Goal: Task Accomplishment & Management: Complete application form

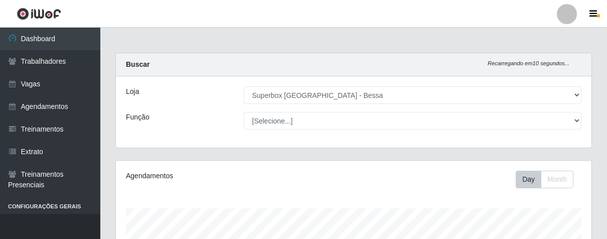
select select "206"
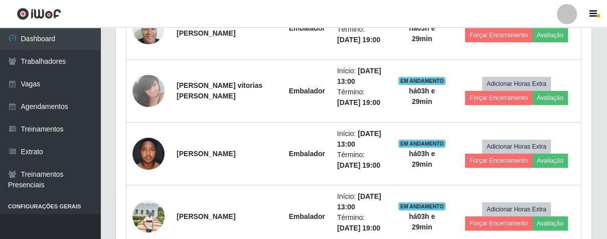
scroll to position [208, 475]
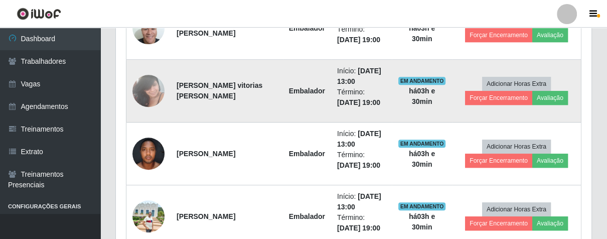
click at [356, 115] on td "Início: [DATE] 13:00 Término: [DATE] 19:00" at bounding box center [361, 91] width 61 height 63
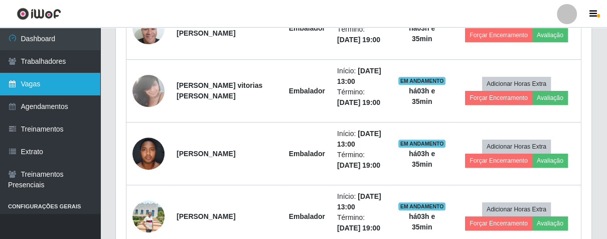
click at [51, 80] on link "Vagas" at bounding box center [50, 84] width 100 height 23
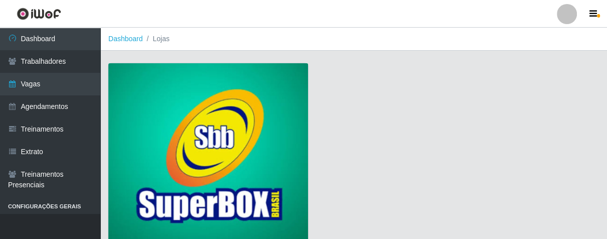
scroll to position [76, 0]
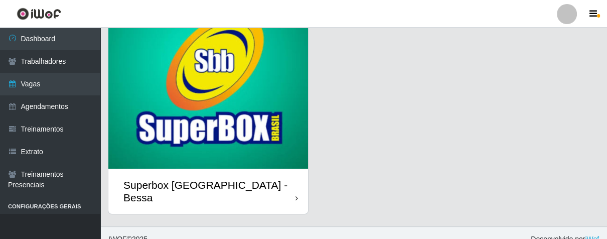
click at [289, 177] on div "Superbox [GEOGRAPHIC_DATA] - Bessa" at bounding box center [208, 191] width 200 height 45
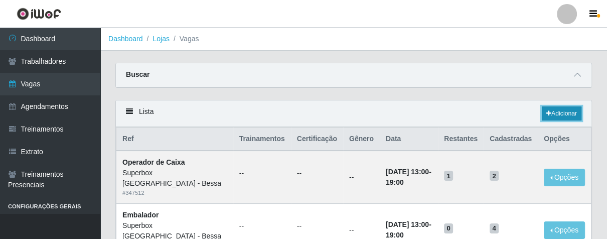
click at [553, 111] on link "Adicionar" at bounding box center [562, 113] width 40 height 14
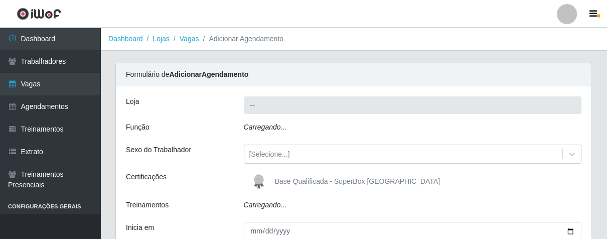
type input "Superbox [GEOGRAPHIC_DATA] - Bessa"
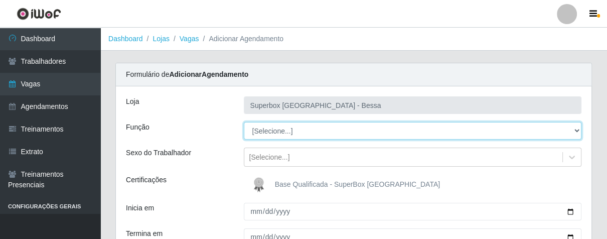
click at [298, 135] on select "[Selecione...] ASG ASG + ASG ++ Embalador Embalador + Embalador ++ Operador de …" at bounding box center [413, 131] width 338 height 18
select select "1"
click at [244, 122] on select "[Selecione...] ASG ASG + ASG ++ Embalador Embalador + Embalador ++ Operador de …" at bounding box center [413, 131] width 338 height 18
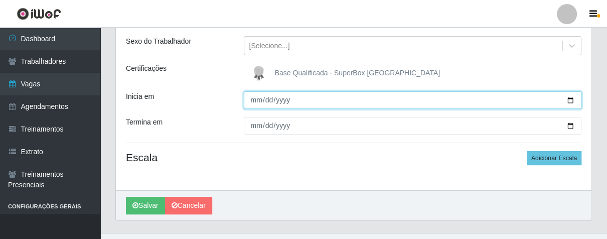
click at [257, 101] on input "Inicia em" at bounding box center [413, 100] width 338 height 18
type input "[DATE]"
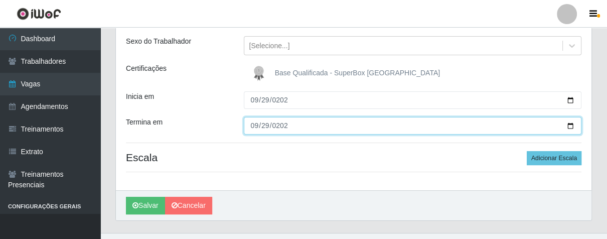
type input "[DATE]"
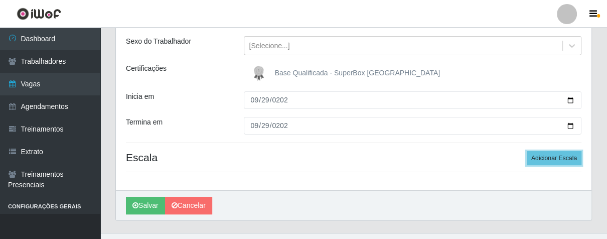
drag, startPoint x: 551, startPoint y: 156, endPoint x: 496, endPoint y: 160, distance: 55.8
click at [550, 156] on button "Adicionar Escala" at bounding box center [554, 158] width 55 height 14
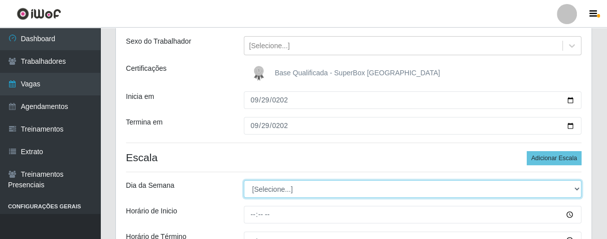
click at [313, 187] on select "[Selecione...] Segunda Terça Quarta Quinta Sexta Sábado Domingo" at bounding box center [413, 189] width 338 height 18
select select "1"
click at [244, 180] on select "[Selecione...] Segunda Terça Quarta Quinta Sexta Sábado Domingo" at bounding box center [413, 189] width 338 height 18
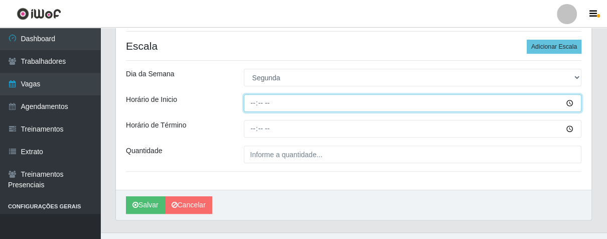
click at [252, 107] on input "Horário de Inicio" at bounding box center [413, 103] width 338 height 18
type input "08:00"
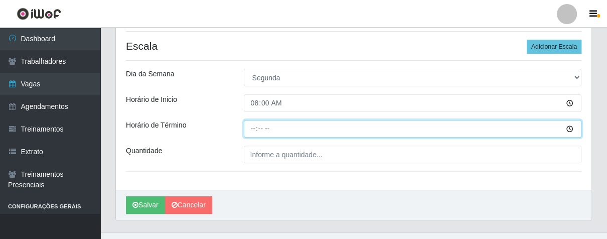
type input "14:00"
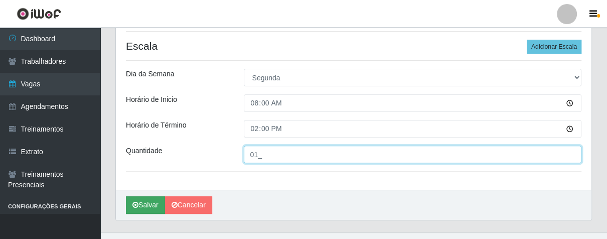
type input "01_"
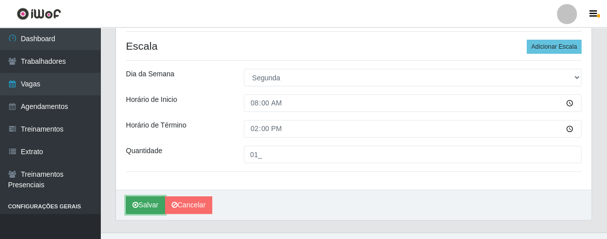
click at [146, 203] on button "Salvar" at bounding box center [145, 205] width 39 height 18
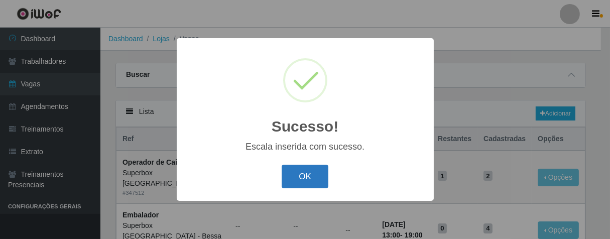
click at [300, 170] on button "OK" at bounding box center [305, 177] width 47 height 24
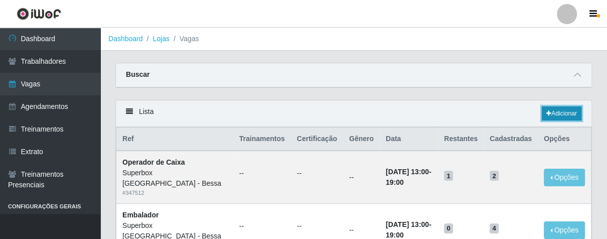
click at [546, 114] on icon at bounding box center [548, 113] width 5 height 6
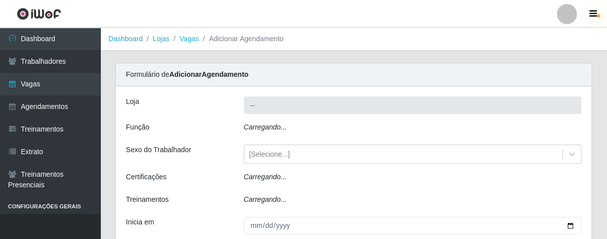
type input "Superbox [GEOGRAPHIC_DATA] - Bessa"
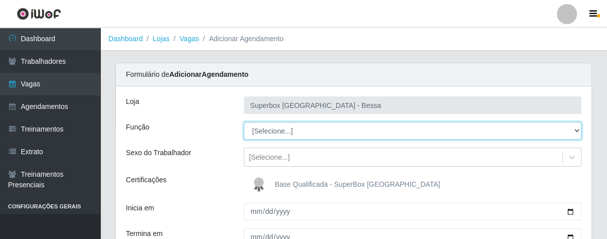
click at [293, 132] on select "[Selecione...] ASG ASG + ASG ++ Embalador Embalador + Embalador ++ Operador de …" at bounding box center [413, 131] width 338 height 18
select select "1"
click at [244, 122] on select "[Selecione...] ASG ASG + ASG ++ Embalador Embalador + Embalador ++ Operador de …" at bounding box center [413, 131] width 338 height 18
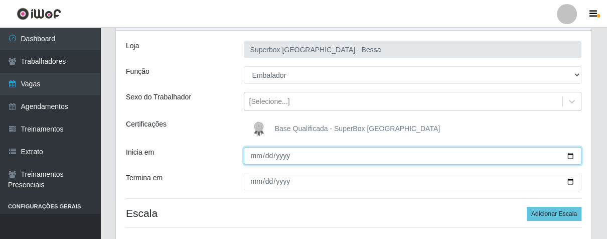
click at [253, 157] on input "Inicia em" at bounding box center [413, 156] width 338 height 18
type input "[DATE]"
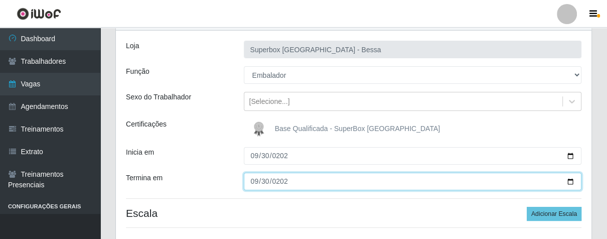
type input "[DATE]"
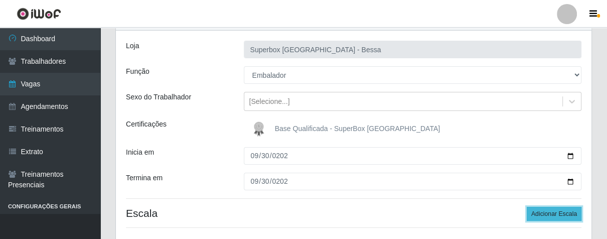
click at [549, 207] on button "Adicionar Escala" at bounding box center [554, 214] width 55 height 14
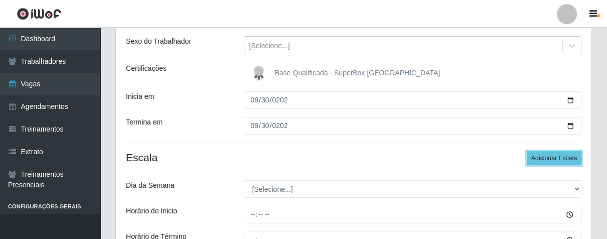
scroll to position [223, 0]
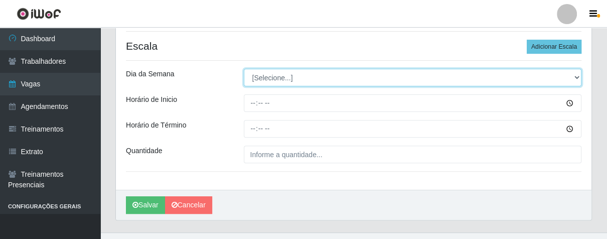
click at [298, 77] on select "[Selecione...] Segunda Terça Quarta Quinta Sexta Sábado Domingo" at bounding box center [413, 78] width 338 height 18
select select "2"
click at [244, 69] on select "[Selecione...] Segunda Terça Quarta Quinta Sexta Sábado Domingo" at bounding box center [413, 78] width 338 height 18
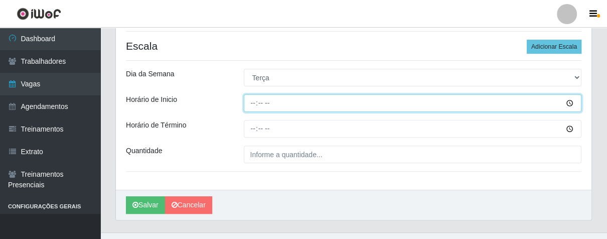
click at [252, 105] on input "Horário de Inicio" at bounding box center [413, 103] width 338 height 18
type input "16:00"
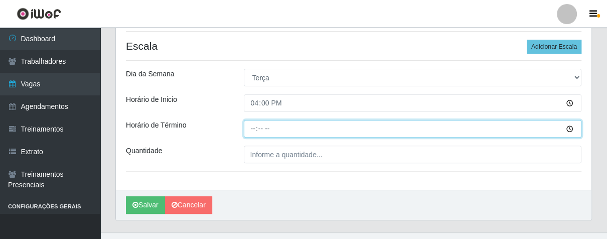
type input "21:00"
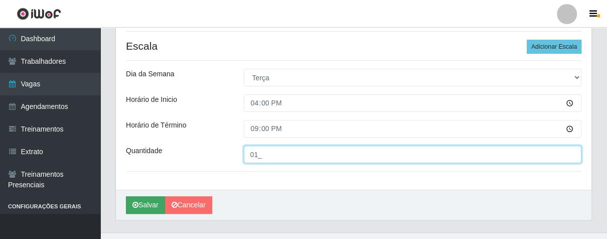
type input "01_"
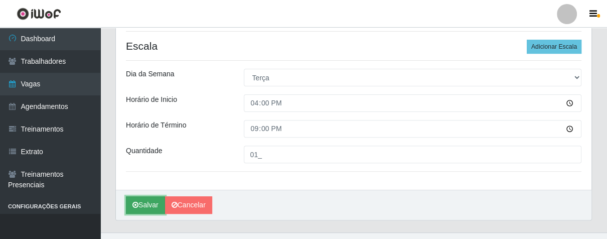
click at [145, 200] on button "Salvar" at bounding box center [145, 205] width 39 height 18
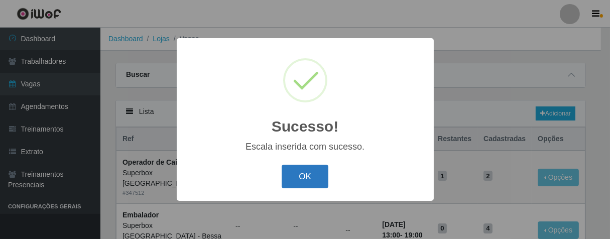
click at [317, 173] on button "OK" at bounding box center [305, 177] width 47 height 24
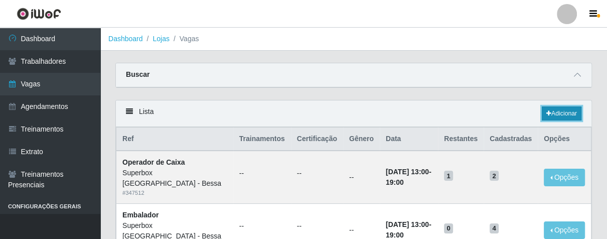
click at [553, 113] on link "Adicionar" at bounding box center [562, 113] width 40 height 14
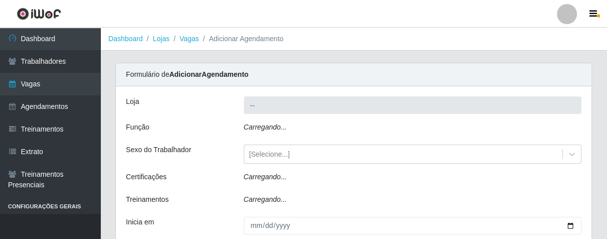
type input "Superbox [GEOGRAPHIC_DATA] - Bessa"
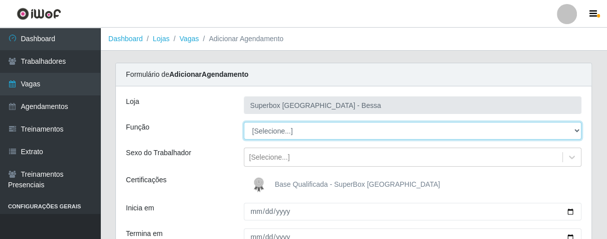
click at [285, 130] on select "[Selecione...] ASG ASG + ASG ++ Embalador Embalador + Embalador ++ Operador de …" at bounding box center [413, 131] width 338 height 18
select select "22"
click at [244, 122] on select "[Selecione...] ASG ASG + ASG ++ Embalador Embalador + Embalador ++ Operador de …" at bounding box center [413, 131] width 338 height 18
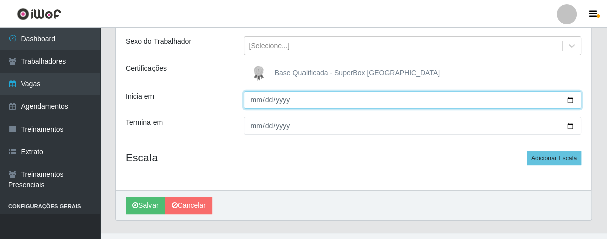
click at [255, 99] on input "Inicia em" at bounding box center [413, 100] width 338 height 18
type input "[DATE]"
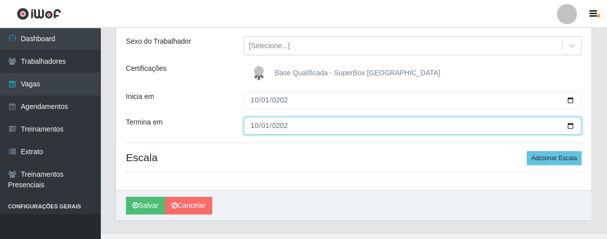
type input "[DATE]"
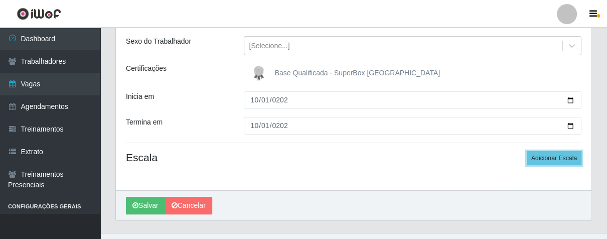
drag, startPoint x: 539, startPoint y: 158, endPoint x: 518, endPoint y: 156, distance: 21.2
click at [534, 158] on button "Adicionar Escala" at bounding box center [554, 158] width 55 height 14
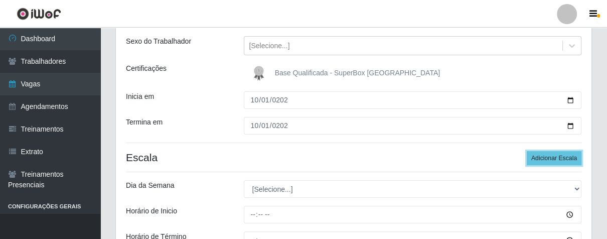
scroll to position [223, 0]
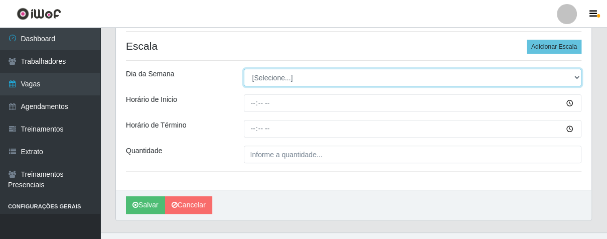
click at [348, 79] on select "[Selecione...] Segunda Terça Quarta Quinta Sexta Sábado Domingo" at bounding box center [413, 78] width 338 height 18
select select "3"
click at [244, 69] on select "[Selecione...] Segunda Terça Quarta Quinta Sexta Sábado Domingo" at bounding box center [413, 78] width 338 height 18
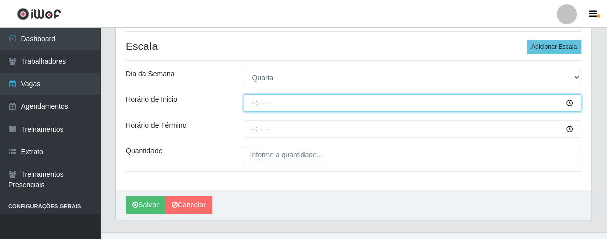
click at [251, 104] on input "Horário de Inicio" at bounding box center [413, 103] width 338 height 18
type input "16:00"
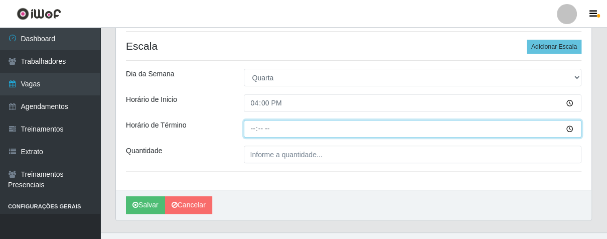
type input "21:00"
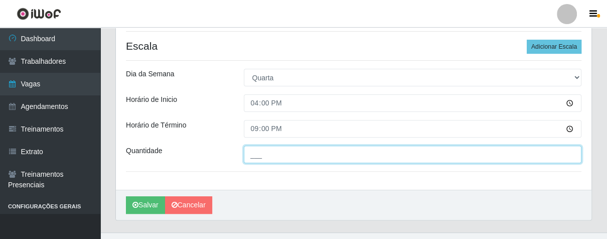
click at [267, 151] on input "___" at bounding box center [413, 155] width 338 height 18
type input "01_"
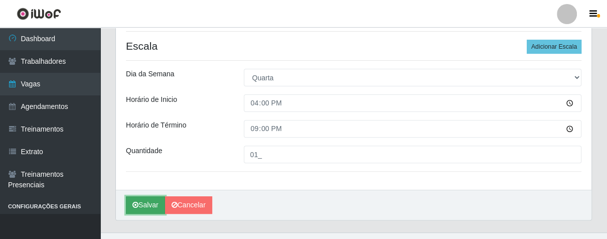
click at [152, 204] on button "Salvar" at bounding box center [145, 205] width 39 height 18
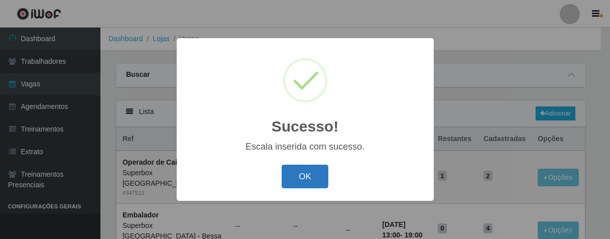
click at [294, 172] on button "OK" at bounding box center [305, 177] width 47 height 24
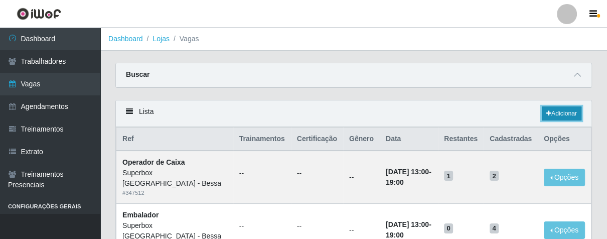
click at [555, 111] on link "Adicionar" at bounding box center [562, 113] width 40 height 14
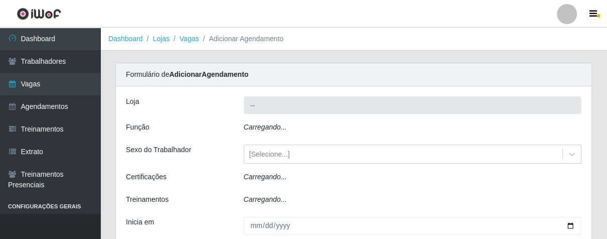
type input "Superbox [GEOGRAPHIC_DATA] - Bessa"
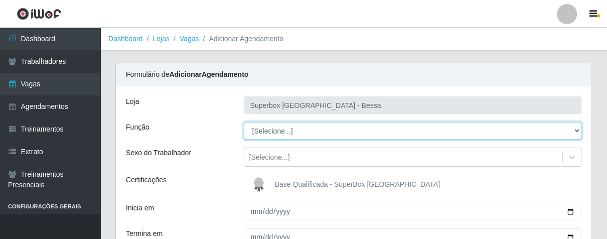
click at [302, 125] on select "[Selecione...] ASG ASG + ASG ++ Embalador Embalador + Embalador ++ Operador de …" at bounding box center [413, 131] width 338 height 18
select select "1"
click at [244, 122] on select "[Selecione...] ASG ASG + ASG ++ Embalador Embalador + Embalador ++ Operador de …" at bounding box center [413, 131] width 338 height 18
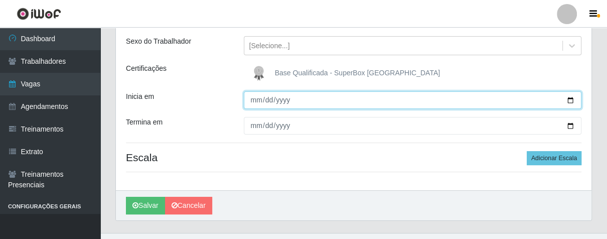
click at [256, 98] on input "Inicia em" at bounding box center [413, 100] width 338 height 18
type input "[DATE]"
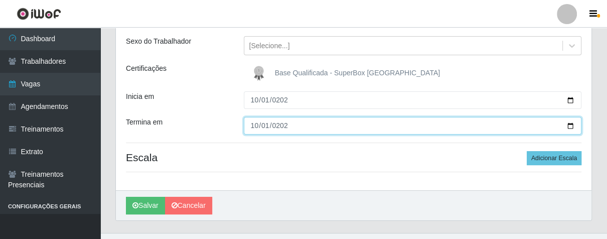
type input "[DATE]"
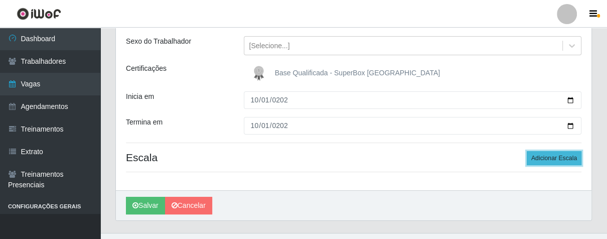
click at [561, 158] on button "Adicionar Escala" at bounding box center [554, 158] width 55 height 14
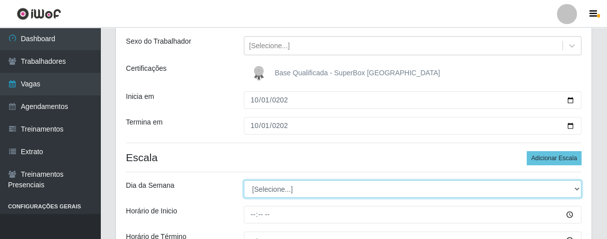
click at [293, 184] on select "[Selecione...] Segunda Terça Quarta Quinta Sexta Sábado Domingo" at bounding box center [413, 189] width 338 height 18
select select "3"
click at [244, 180] on select "[Selecione...] Segunda Terça Quarta Quinta Sexta Sábado Domingo" at bounding box center [413, 189] width 338 height 18
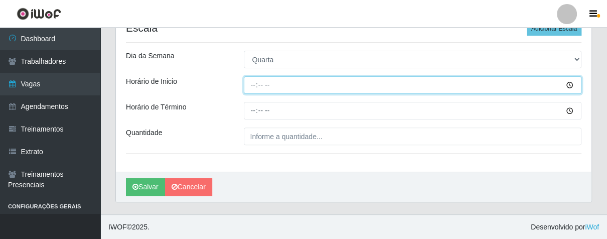
click at [253, 89] on input "Horário de Inicio" at bounding box center [413, 85] width 338 height 18
type input "16:00"
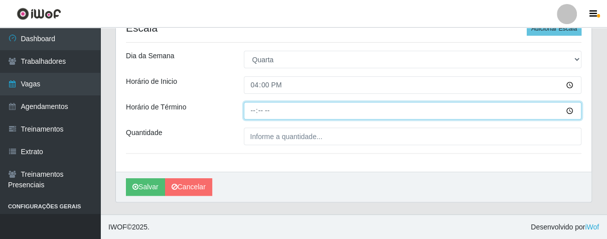
type input "21:00"
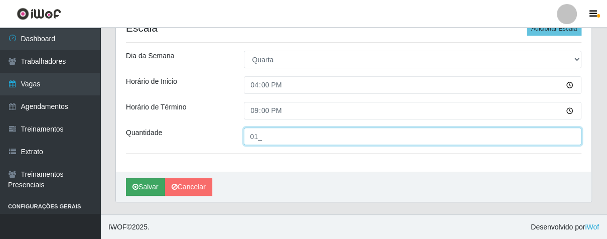
type input "01_"
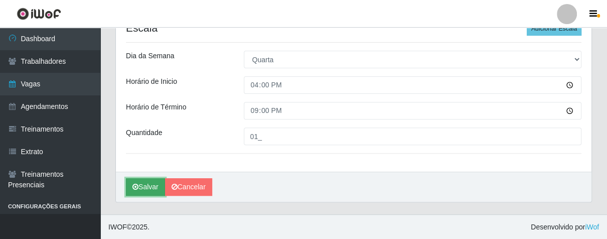
click at [151, 183] on button "Salvar" at bounding box center [145, 187] width 39 height 18
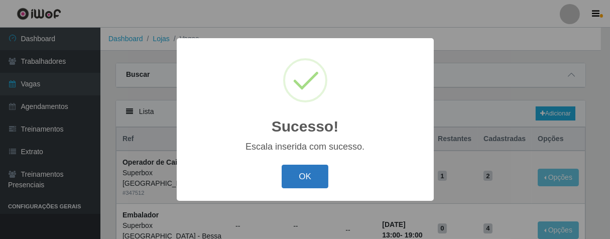
click at [307, 176] on button "OK" at bounding box center [305, 177] width 47 height 24
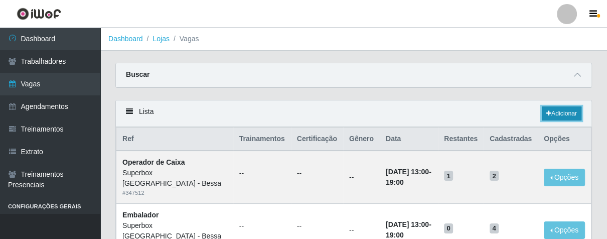
click at [548, 112] on icon at bounding box center [548, 113] width 5 height 6
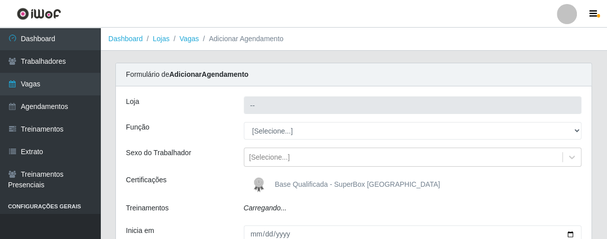
type input "Superbox [GEOGRAPHIC_DATA] - Bessa"
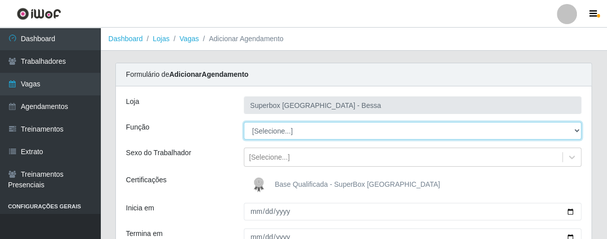
click at [321, 127] on select "[Selecione...] ASG ASG + ASG ++ Embalador Embalador + Embalador ++ Operador de …" at bounding box center [413, 131] width 338 height 18
select select "22"
click at [244, 122] on select "[Selecione...] ASG ASG + ASG ++ Embalador Embalador + Embalador ++ Operador de …" at bounding box center [413, 131] width 338 height 18
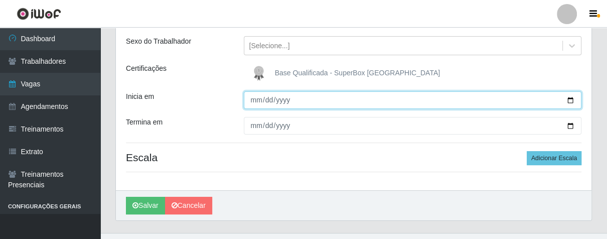
click at [255, 100] on input "Inicia em" at bounding box center [413, 100] width 338 height 18
type input "[DATE]"
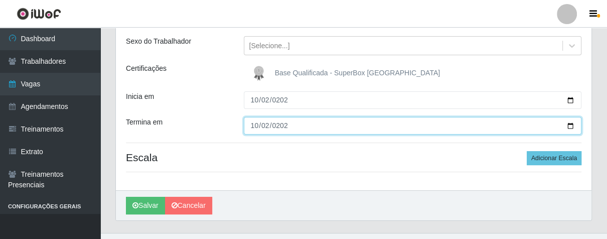
type input "[DATE]"
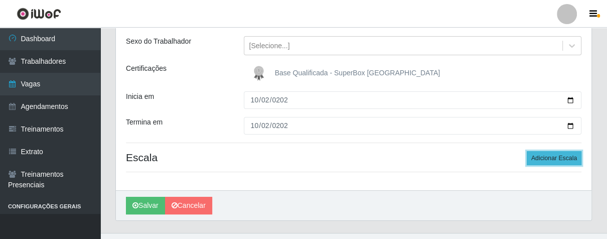
click at [534, 158] on button "Adicionar Escala" at bounding box center [554, 158] width 55 height 14
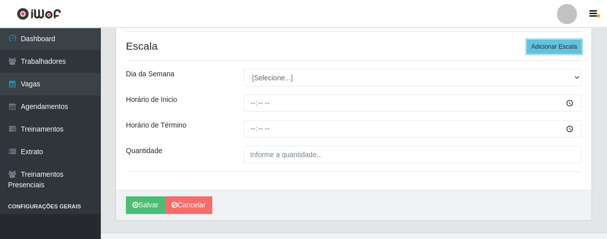
scroll to position [241, 0]
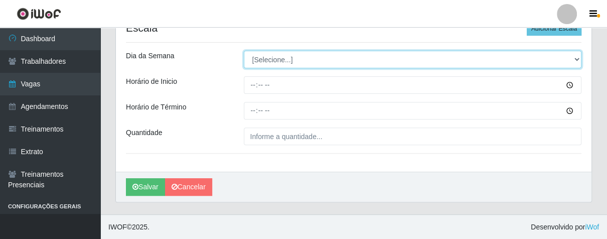
click at [294, 60] on select "[Selecione...] Segunda Terça Quarta Quinta Sexta Sábado Domingo" at bounding box center [413, 60] width 338 height 18
select select "4"
click at [244, 51] on select "[Selecione...] Segunda Terça Quarta Quinta Sexta Sábado Domingo" at bounding box center [413, 60] width 338 height 18
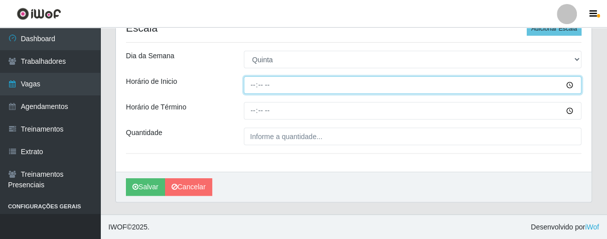
click at [251, 86] on input "Horário de Inicio" at bounding box center [413, 85] width 338 height 18
type input "16:00"
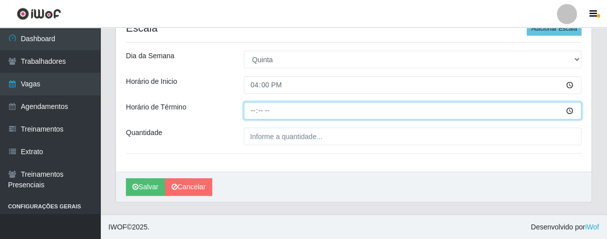
type input "21:00"
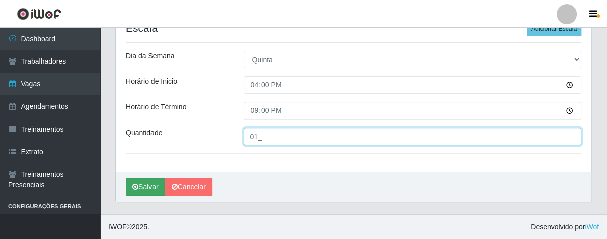
type input "01_"
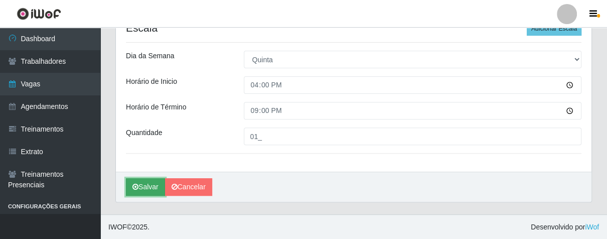
click at [141, 181] on button "Salvar" at bounding box center [145, 187] width 39 height 18
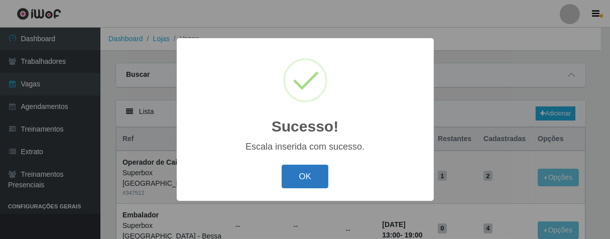
click at [318, 173] on button "OK" at bounding box center [305, 177] width 47 height 24
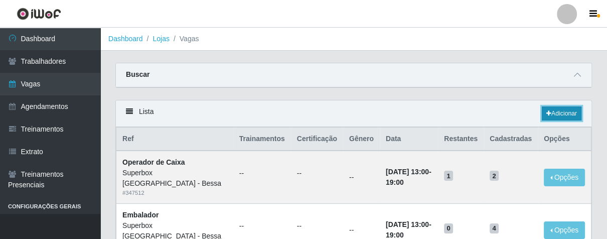
click at [559, 112] on link "Adicionar" at bounding box center [562, 113] width 40 height 14
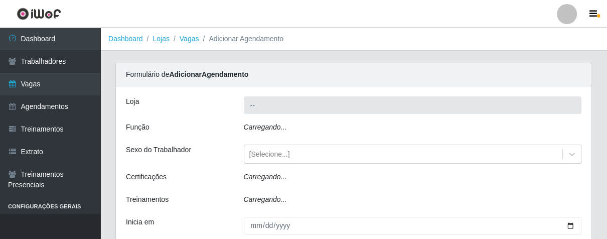
type input "Superbox [GEOGRAPHIC_DATA] - Bessa"
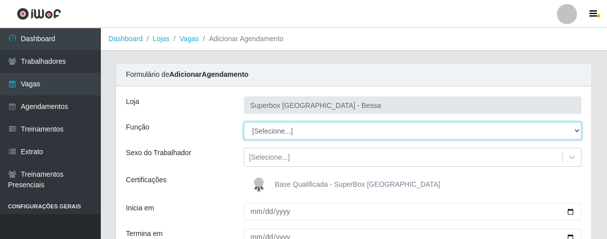
click at [342, 128] on select "[Selecione...] ASG ASG + ASG ++ Embalador Embalador + Embalador ++ Operador de …" at bounding box center [413, 131] width 338 height 18
select select "22"
click at [244, 122] on select "[Selecione...] ASG ASG + ASG ++ Embalador Embalador + Embalador ++ Operador de …" at bounding box center [413, 131] width 338 height 18
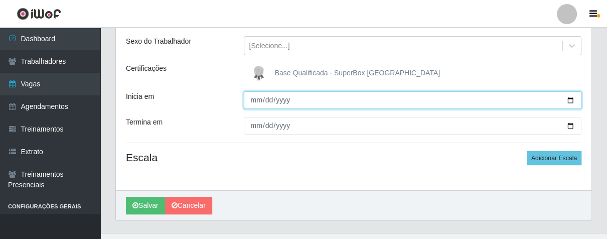
click at [249, 100] on input "Inicia em" at bounding box center [413, 100] width 338 height 18
type input "[DATE]"
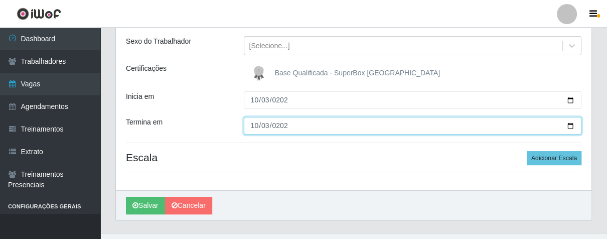
type input "[DATE]"
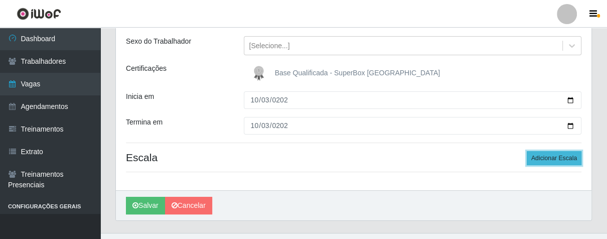
click at [547, 153] on button "Adicionar Escala" at bounding box center [554, 158] width 55 height 14
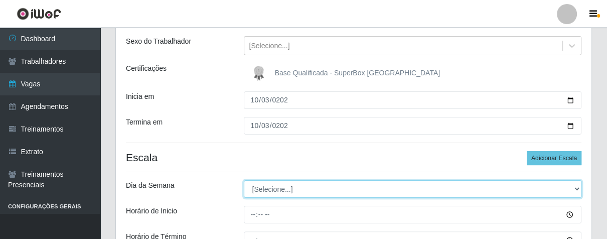
click at [313, 187] on select "[Selecione...] Segunda Terça Quarta Quinta Sexta Sábado Domingo" at bounding box center [413, 189] width 338 height 18
select select "5"
click at [244, 180] on select "[Selecione...] Segunda Terça Quarta Quinta Sexta Sábado Domingo" at bounding box center [413, 189] width 338 height 18
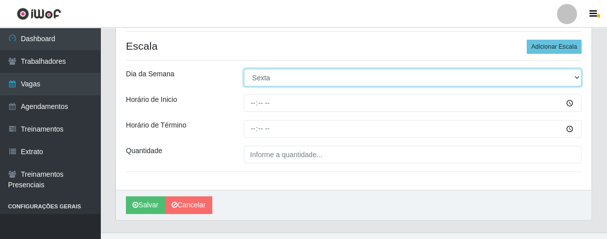
scroll to position [241, 0]
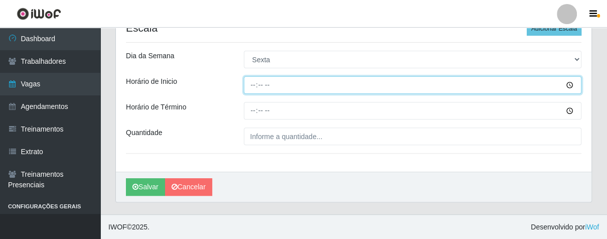
click at [252, 86] on input "Horário de Inicio" at bounding box center [413, 85] width 338 height 18
type input "16:00"
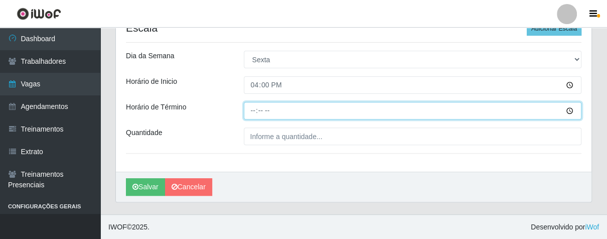
type input "21:00"
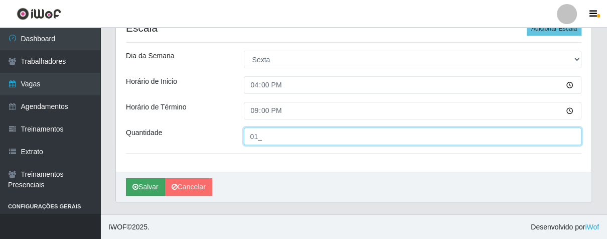
type input "01_"
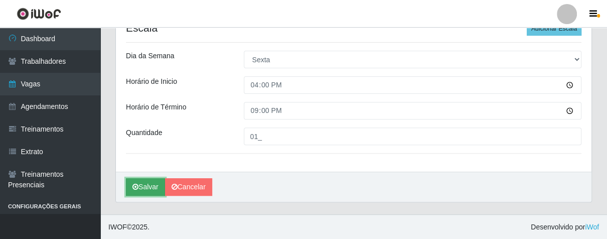
click at [142, 187] on button "Salvar" at bounding box center [145, 187] width 39 height 18
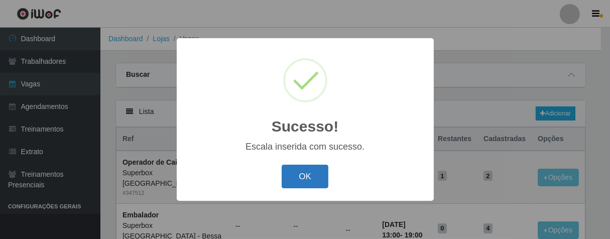
click at [302, 172] on button "OK" at bounding box center [305, 177] width 47 height 24
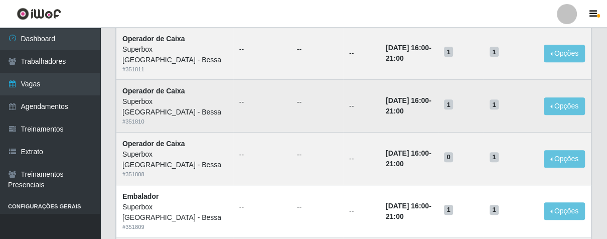
scroll to position [223, 0]
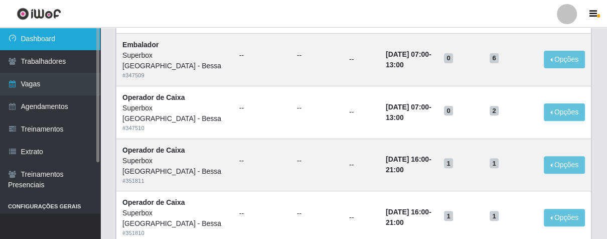
click at [60, 35] on link "Dashboard" at bounding box center [50, 39] width 100 height 23
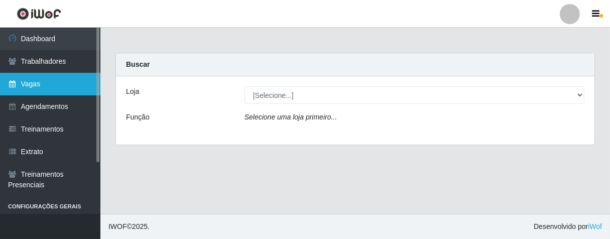
click at [75, 78] on link "Vagas" at bounding box center [50, 84] width 100 height 23
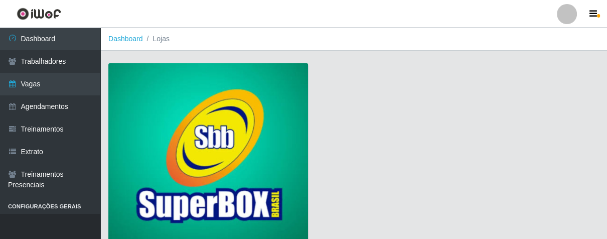
scroll to position [76, 0]
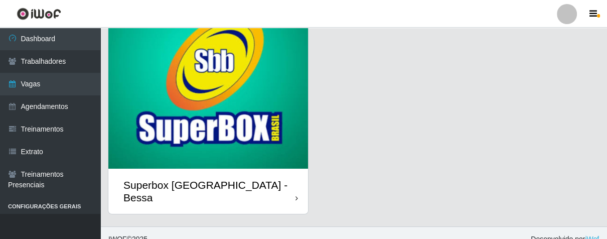
click at [285, 182] on div "Superbox [GEOGRAPHIC_DATA] - Bessa" at bounding box center [208, 191] width 200 height 45
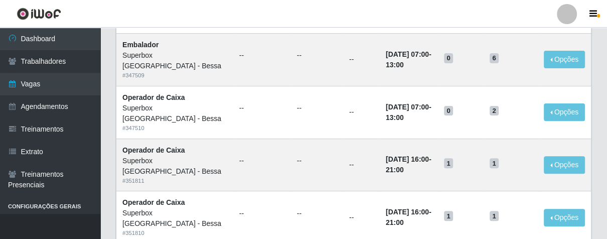
scroll to position [111, 0]
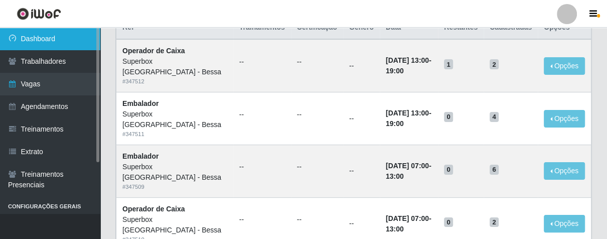
click at [69, 40] on link "Dashboard" at bounding box center [50, 39] width 100 height 23
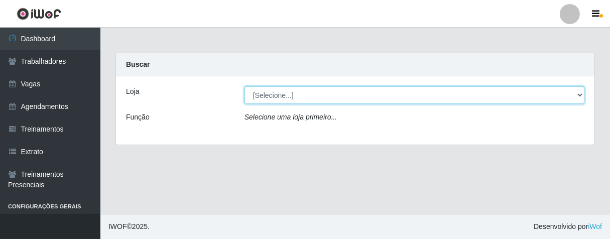
click at [283, 93] on select "[Selecione...] Superbox [GEOGRAPHIC_DATA] - Bessa" at bounding box center [414, 95] width 340 height 18
select select "206"
click at [244, 86] on select "[Selecione...] Superbox [GEOGRAPHIC_DATA] - Bessa" at bounding box center [414, 95] width 340 height 18
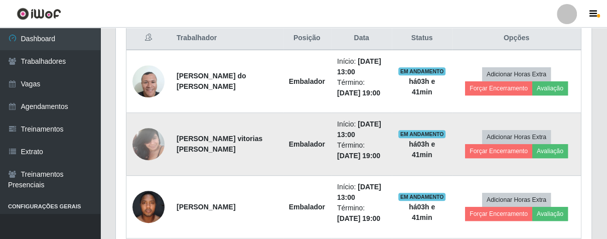
scroll to position [499, 0]
